Goal: Check status: Check status

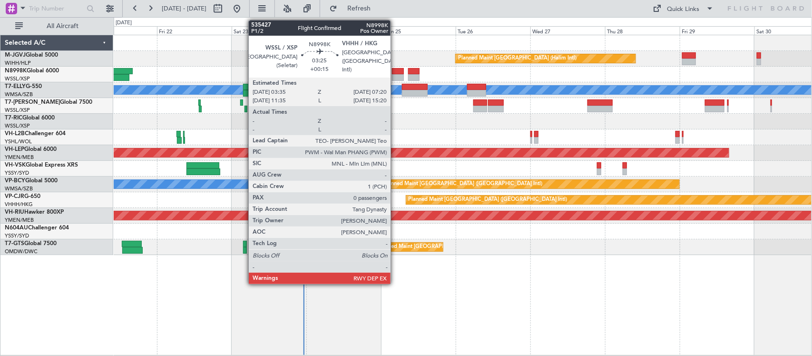
click at [395, 75] on div at bounding box center [398, 77] width 12 height 7
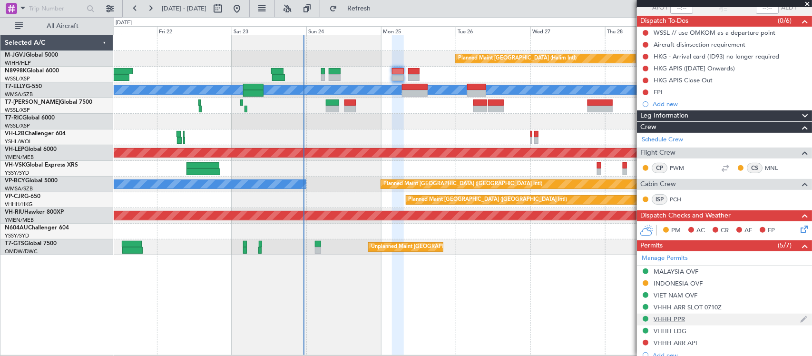
scroll to position [206, 0]
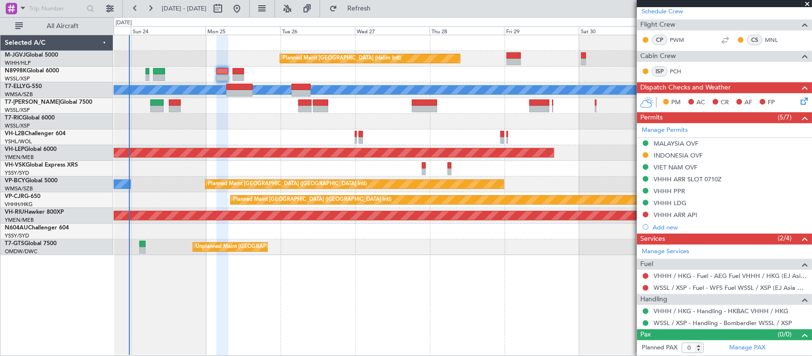
click at [325, 169] on div "Planned Maint [GEOGRAPHIC_DATA] (Halim Intl) [PERSON_NAME] Unplanned Maint Wich…" at bounding box center [463, 145] width 698 height 220
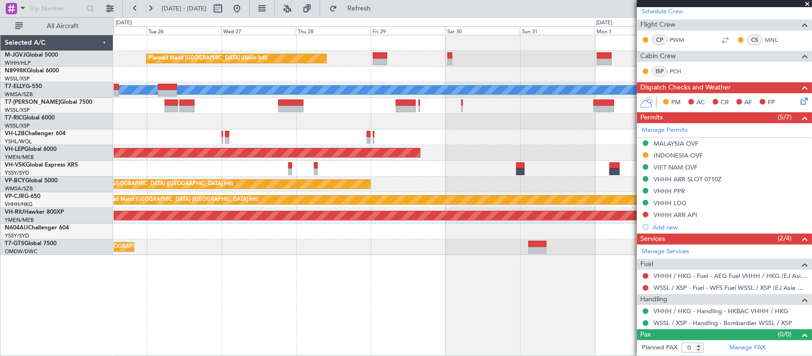
click at [391, 137] on div at bounding box center [463, 137] width 698 height 16
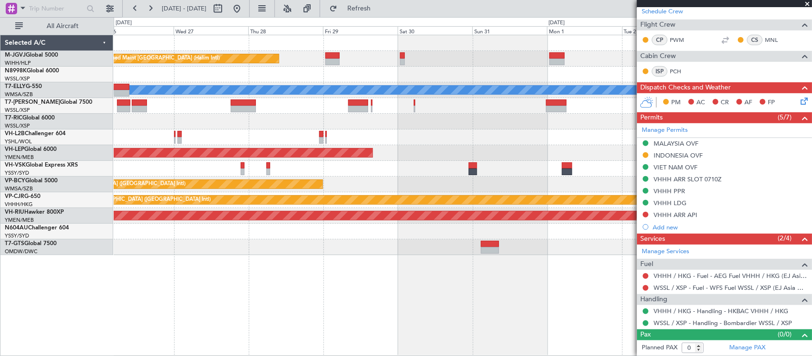
click at [527, 155] on div "Unplanned Maint Wichita (Wichita Mid-continent)" at bounding box center [463, 153] width 698 height 16
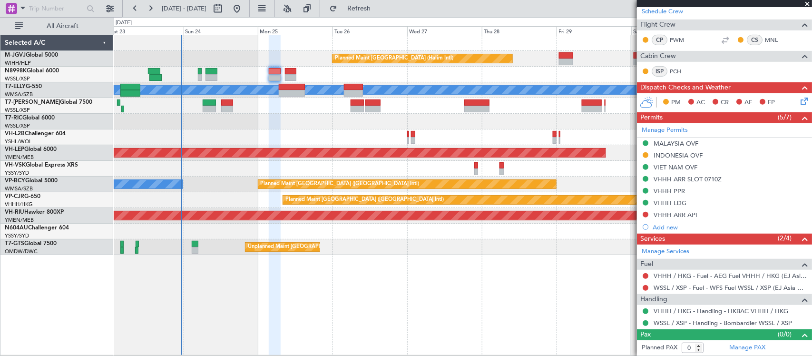
click at [486, 153] on div "Planned Maint [GEOGRAPHIC_DATA] (Halim Intl) [PERSON_NAME] Unplanned Maint [GEO…" at bounding box center [463, 145] width 698 height 220
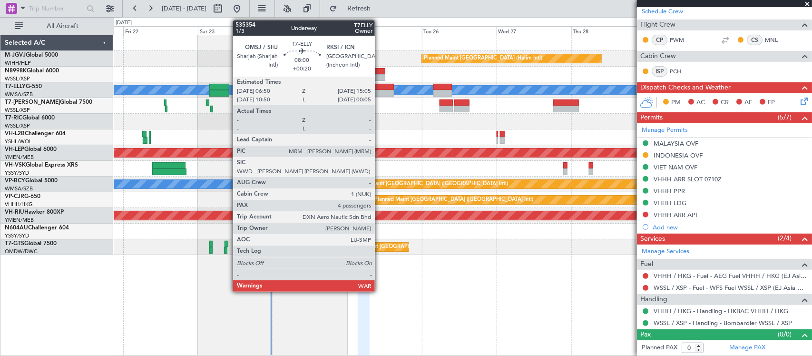
click at [380, 93] on div at bounding box center [381, 93] width 26 height 7
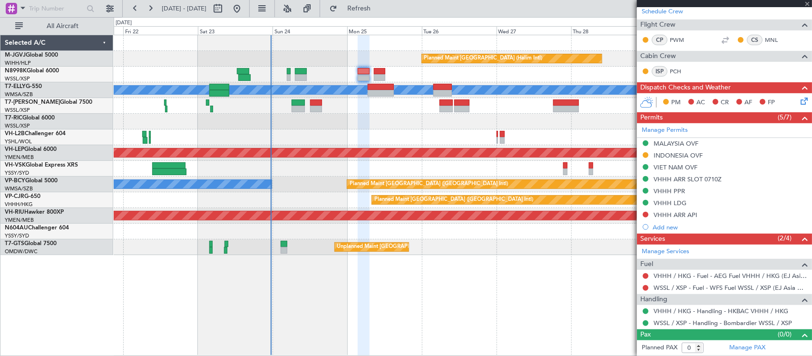
type input "+00:20"
type input "4"
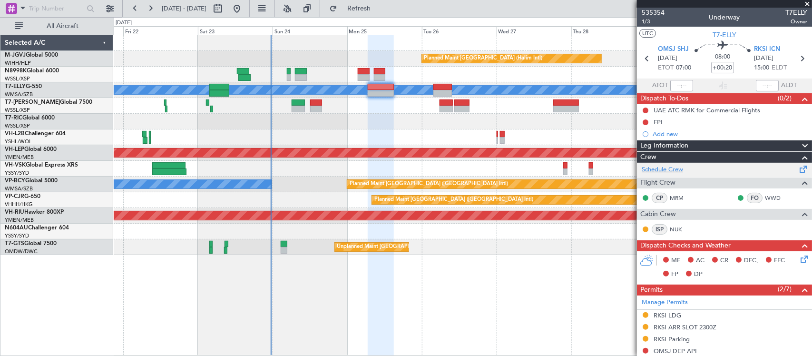
scroll to position [99, 0]
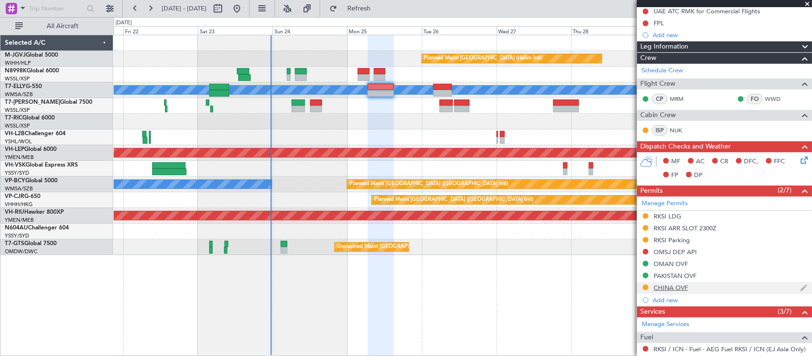
click at [666, 291] on div "CHINA OVF" at bounding box center [671, 288] width 34 height 8
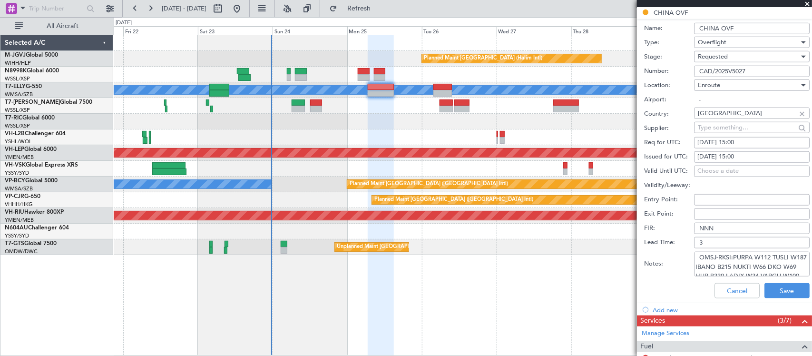
scroll to position [396, 0]
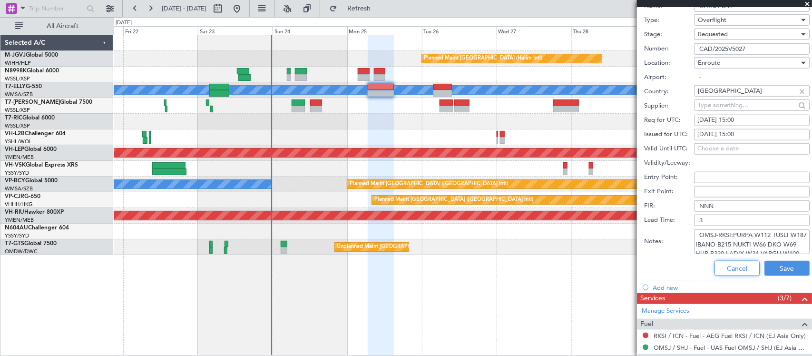
click at [733, 269] on button "Cancel" at bounding box center [737, 268] width 45 height 15
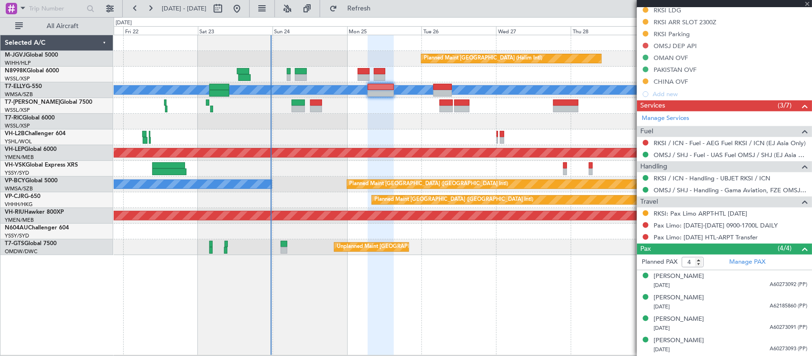
scroll to position [0, 0]
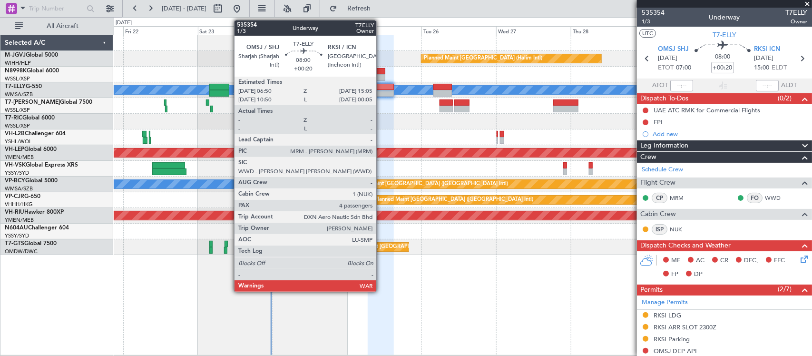
click at [381, 89] on div at bounding box center [381, 87] width 26 height 7
click at [383, 93] on div at bounding box center [381, 93] width 26 height 7
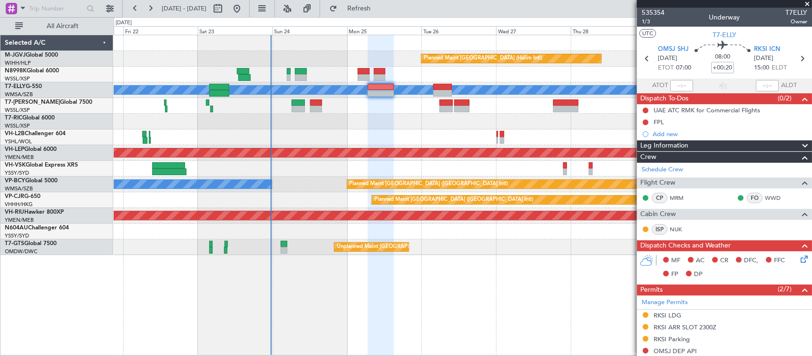
click at [429, 310] on div "Planned Maint [GEOGRAPHIC_DATA] (Halim Intl) [PERSON_NAME] Unplanned Maint [GEO…" at bounding box center [463, 195] width 698 height 321
